Goal: Task Accomplishment & Management: Manage account settings

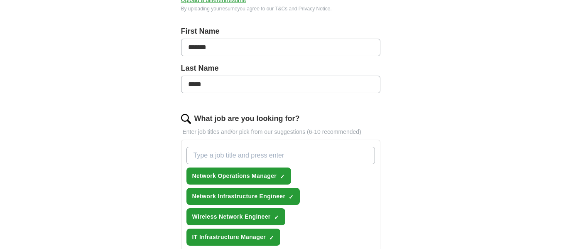
scroll to position [249, 0]
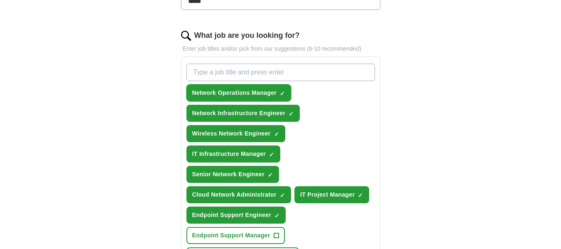
click at [0, 0] on span "×" at bounding box center [0, 0] width 0 height 0
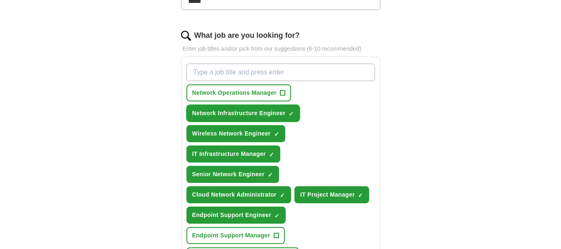
click at [0, 0] on span "×" at bounding box center [0, 0] width 0 height 0
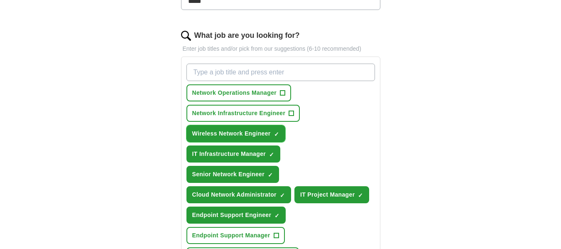
click at [273, 132] on button "Wireless Network Engineer ✓ ×" at bounding box center [235, 133] width 99 height 17
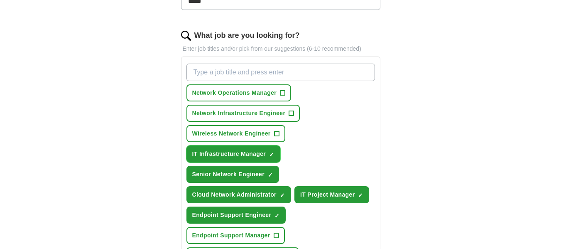
click at [0, 0] on span "×" at bounding box center [0, 0] width 0 height 0
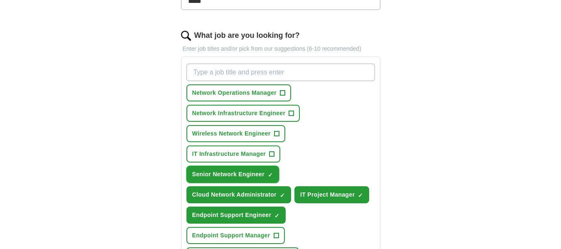
click at [0, 0] on span "×" at bounding box center [0, 0] width 0 height 0
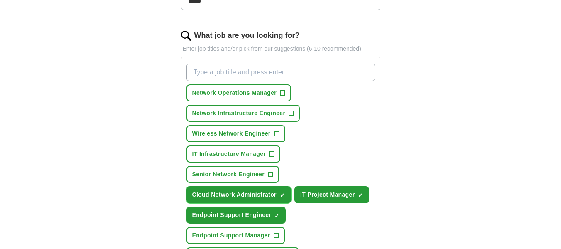
click at [0, 0] on span "×" at bounding box center [0, 0] width 0 height 0
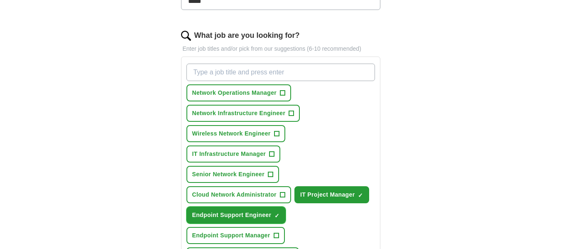
drag, startPoint x: 276, startPoint y: 214, endPoint x: 352, endPoint y: 202, distance: 77.3
click at [280, 214] on button "Endpoint Support Engineer ✓ ×" at bounding box center [236, 214] width 100 height 17
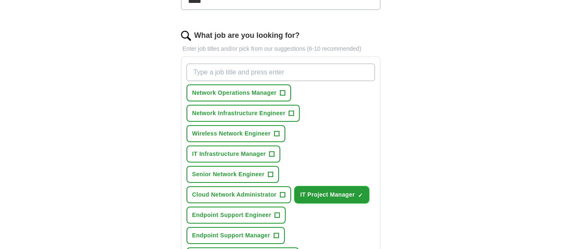
click at [0, 0] on span "×" at bounding box center [0, 0] width 0 height 0
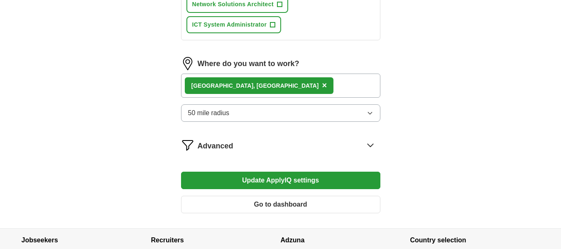
scroll to position [581, 0]
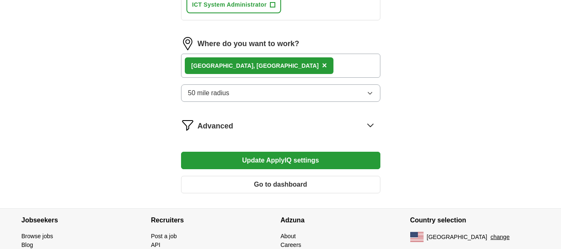
click at [333, 159] on button "Update ApplyIQ settings" at bounding box center [280, 159] width 199 height 17
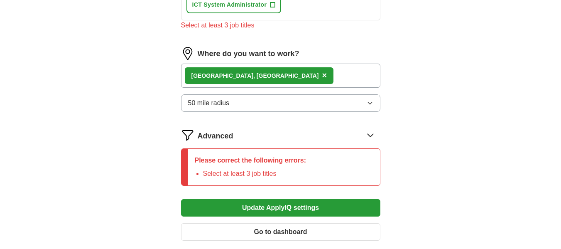
click at [329, 208] on button "Update ApplyIQ settings" at bounding box center [280, 207] width 199 height 17
click at [319, 231] on button "Go to dashboard" at bounding box center [280, 231] width 199 height 17
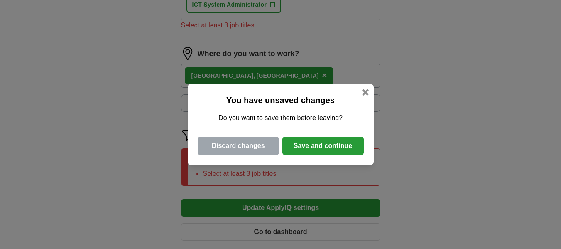
click at [301, 149] on button "Save and continue" at bounding box center [322, 146] width 81 height 18
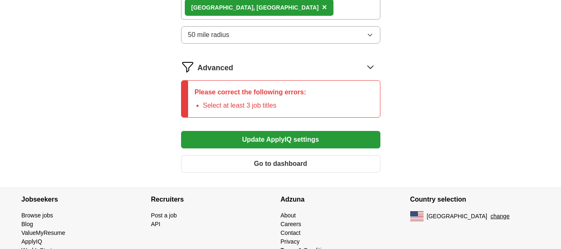
scroll to position [672, 0]
